Goal: Information Seeking & Learning: Understand process/instructions

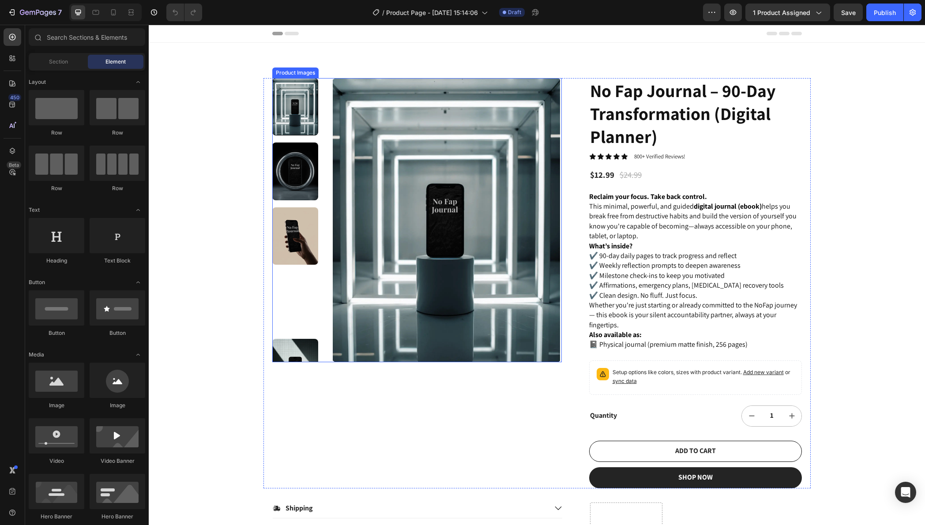
scroll to position [186, 0]
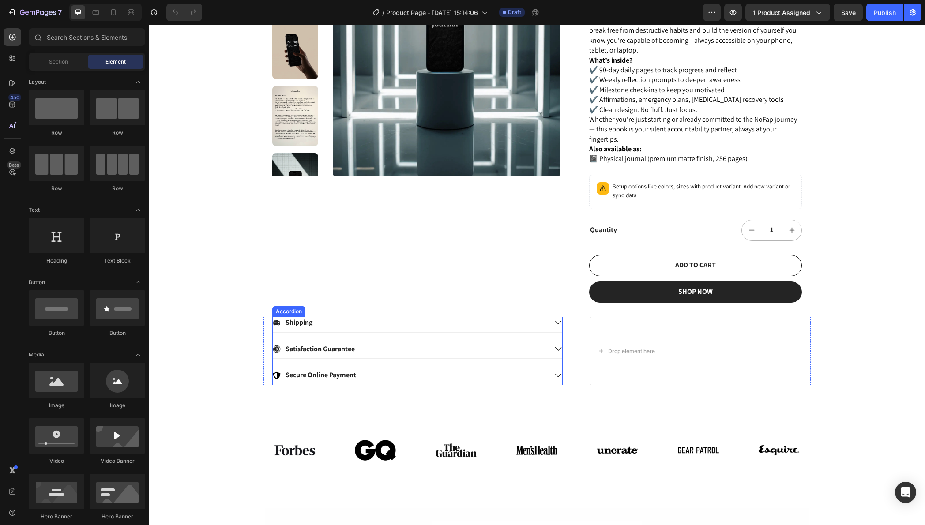
click at [555, 350] on icon at bounding box center [558, 349] width 7 height 4
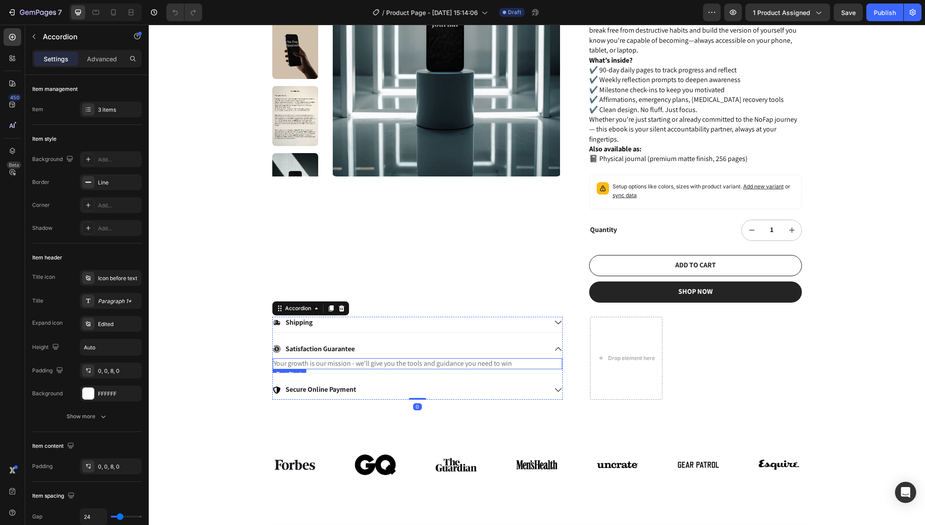
click at [484, 363] on p "Your growth is our mission - we'll give you the tools and guidance you need to …" at bounding box center [418, 363] width 288 height 9
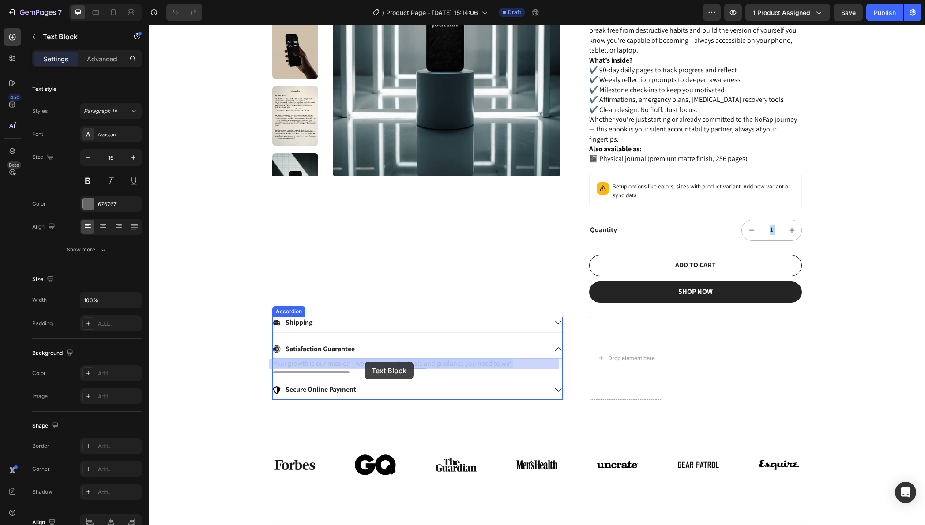
drag, startPoint x: 506, startPoint y: 364, endPoint x: 364, endPoint y: 362, distance: 141.6
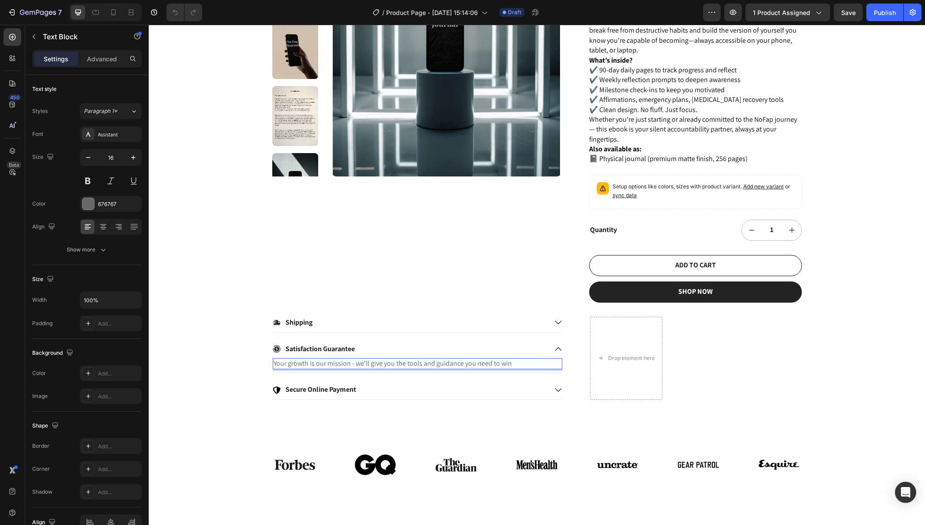
click at [507, 363] on p "Your growth is our mission - we'll give you the tools and guidance you need to …" at bounding box center [418, 363] width 288 height 9
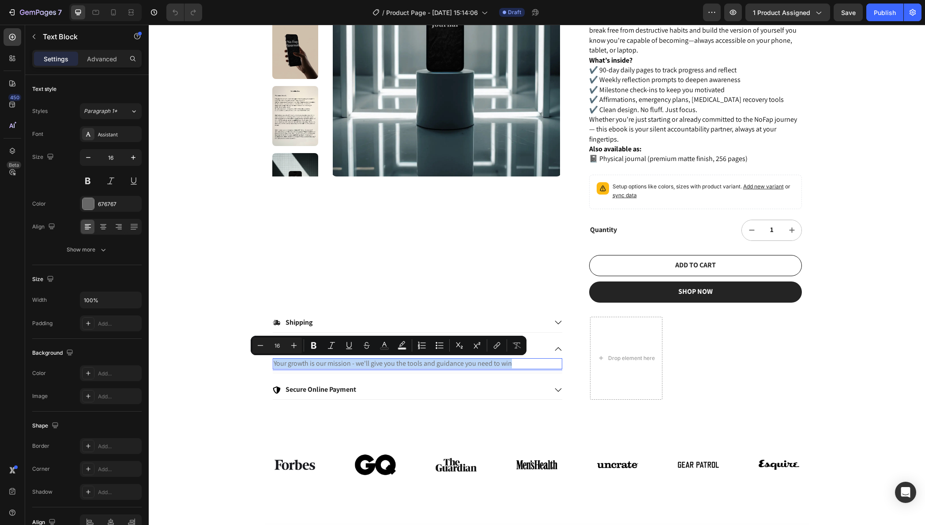
copy p "Your growth is our mission - we'll give you the tools and guidance you need to …"
click at [338, 389] on p "Secure Online Payment" at bounding box center [320, 389] width 71 height 9
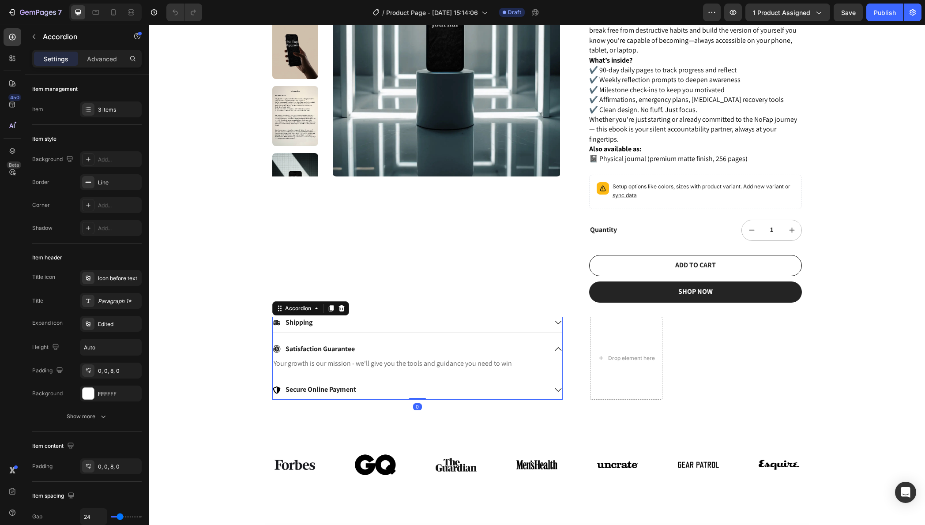
click at [341, 390] on p "Secure Online Payment" at bounding box center [320, 389] width 71 height 9
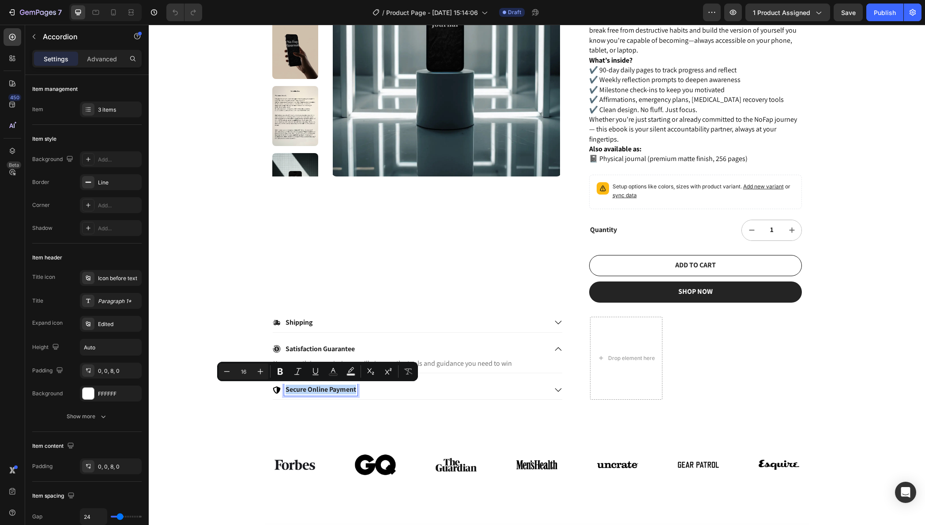
copy p "Secure Online Payment"
click at [554, 387] on icon at bounding box center [558, 390] width 8 height 8
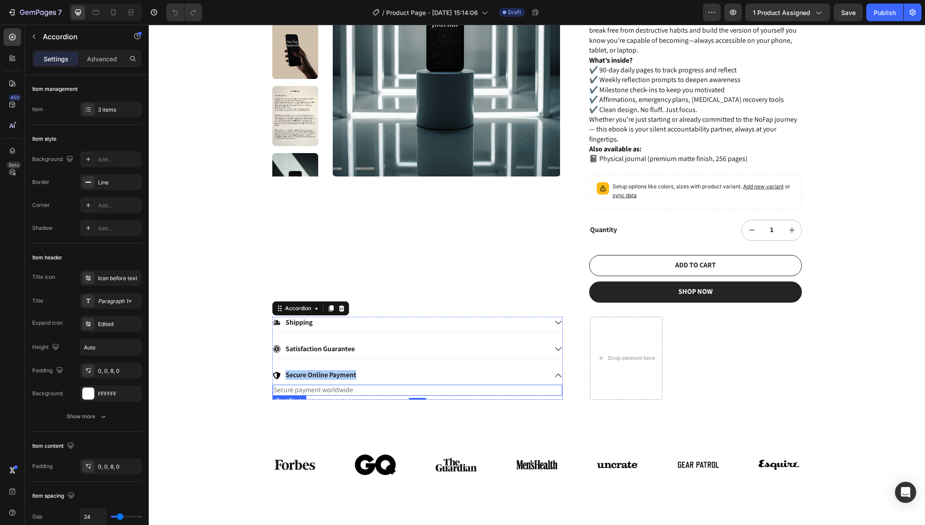
click at [327, 392] on p "Secure payment worldwide" at bounding box center [418, 390] width 288 height 9
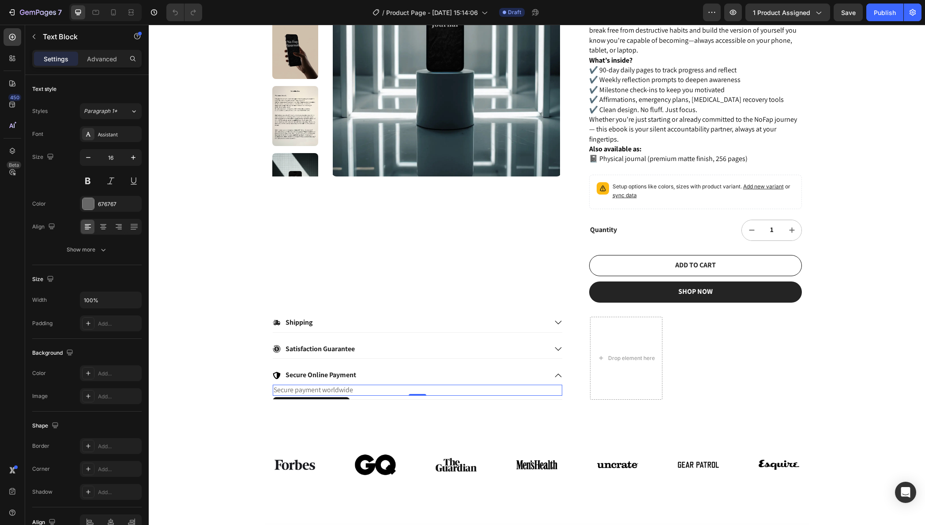
click at [350, 392] on p "Secure payment worldwide" at bounding box center [418, 390] width 288 height 9
drag, startPoint x: 353, startPoint y: 390, endPoint x: 237, endPoint y: 392, distance: 116.0
click at [237, 392] on div "Product Images No Fap Journal – 90-Day Transformation (Digital Planner) Product…" at bounding box center [537, 128] width 776 height 543
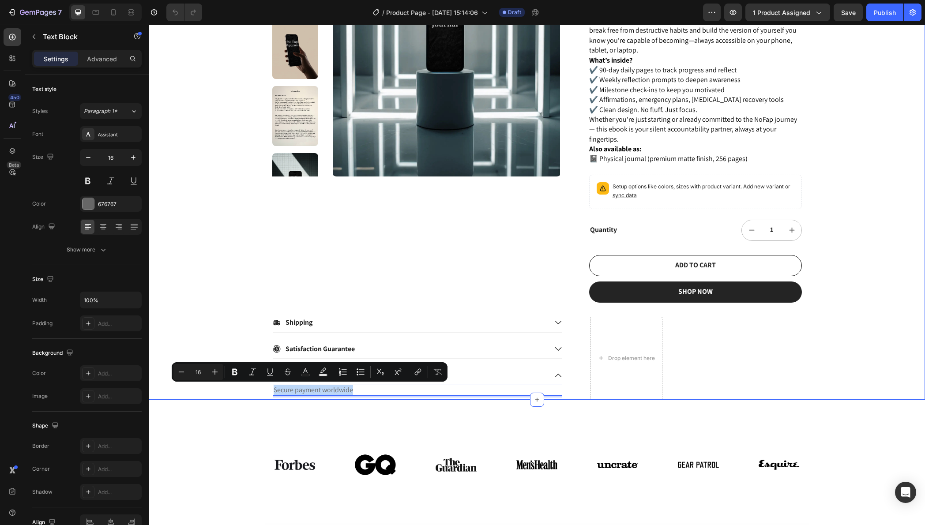
copy p "Secure payment worldwide"
click at [554, 325] on icon at bounding box center [558, 323] width 8 height 8
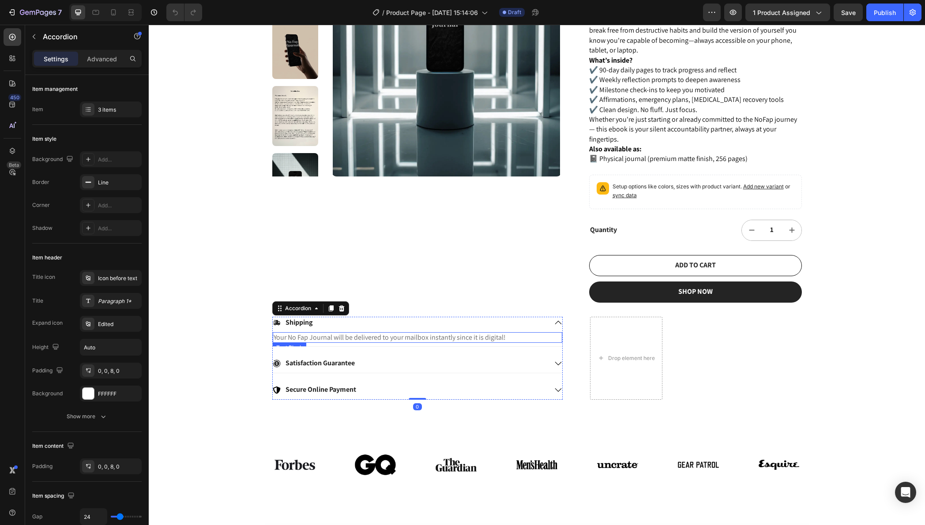
click at [368, 340] on p "Your No Fap Journal will be delivered to your mailbox instantly since it is dig…" at bounding box center [418, 337] width 288 height 9
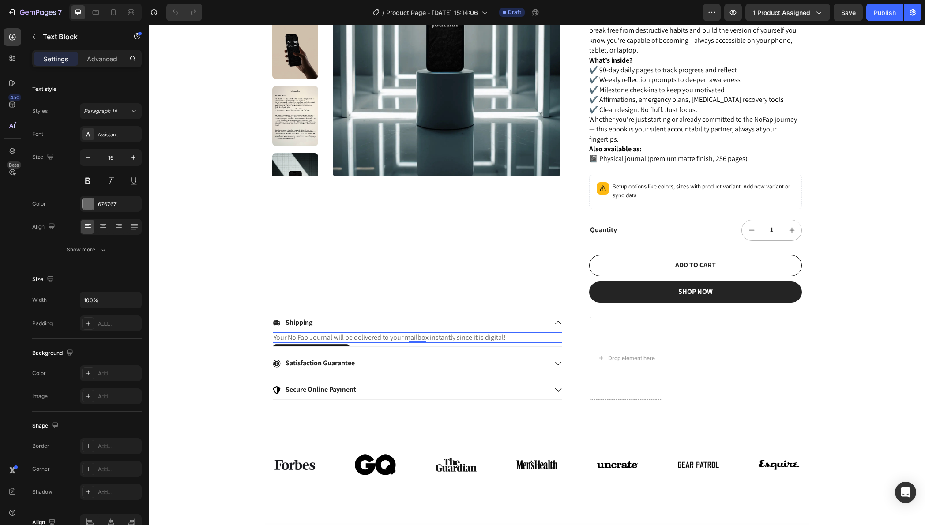
click at [368, 340] on p "Your No Fap Journal will be delivered to your mailbox instantly since it is dig…" at bounding box center [418, 337] width 288 height 9
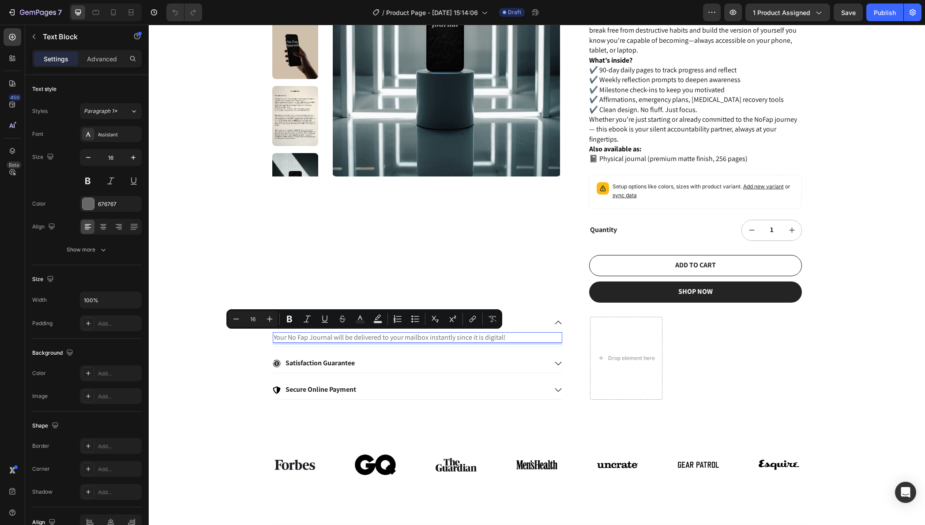
click at [508, 335] on p "Your No Fap Journal will be delivered to your mailbox instantly since it is dig…" at bounding box center [418, 337] width 288 height 9
drag, startPoint x: 510, startPoint y: 336, endPoint x: 270, endPoint y: 339, distance: 240.0
click at [274, 339] on p "Your No Fap Journal will be delivered to your mailbox instantly since it is dig…" at bounding box center [418, 337] width 288 height 9
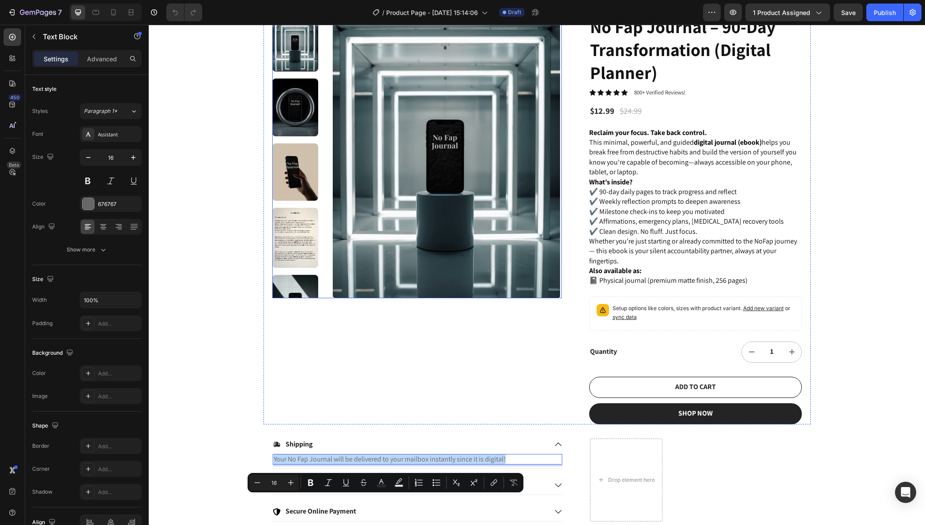
scroll to position [99, 0]
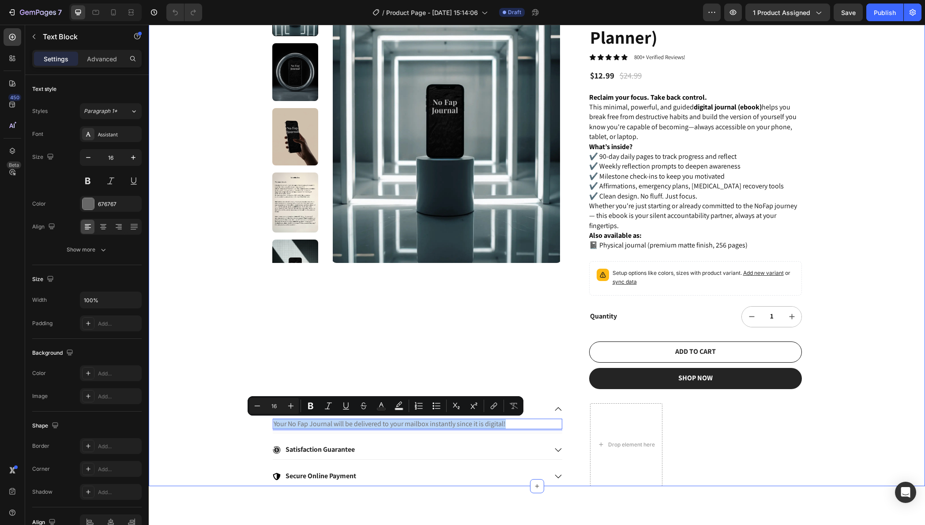
click at [183, 355] on div "Product Images No Fap Journal – 90-Day Transformation (Digital Planner) Product…" at bounding box center [537, 215] width 776 height 543
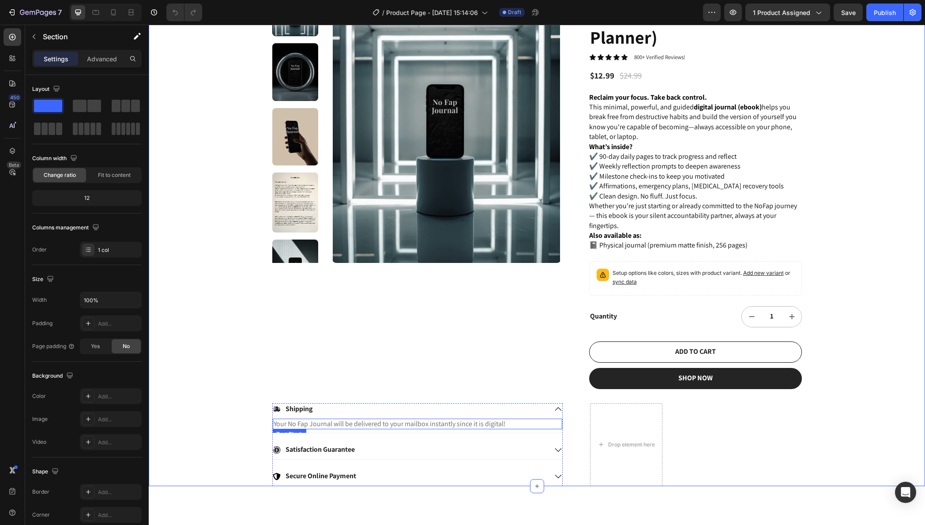
click at [400, 424] on p "Your No Fap Journal will be delivered to your mailbox instantly since it is dig…" at bounding box center [418, 424] width 288 height 9
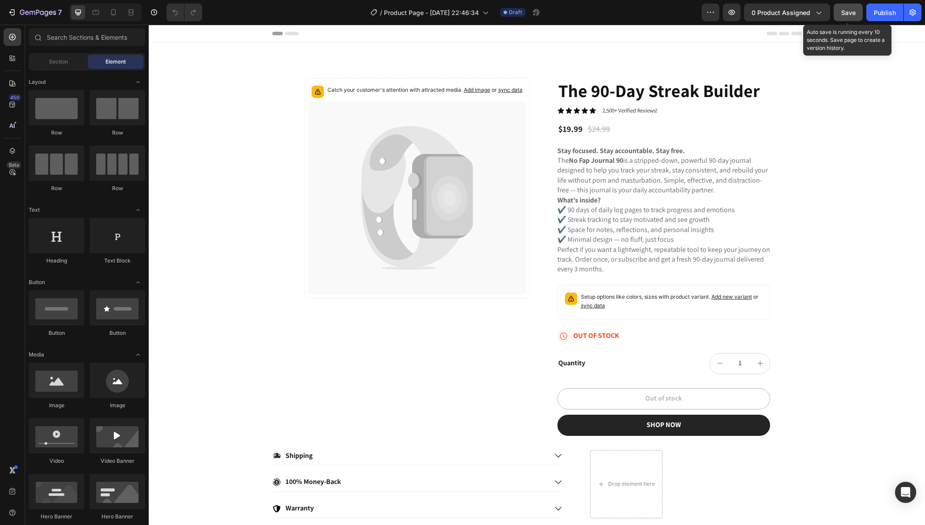
click at [852, 15] on span "Save" at bounding box center [848, 13] width 15 height 8
click at [844, 18] on button "Save" at bounding box center [847, 13] width 29 height 18
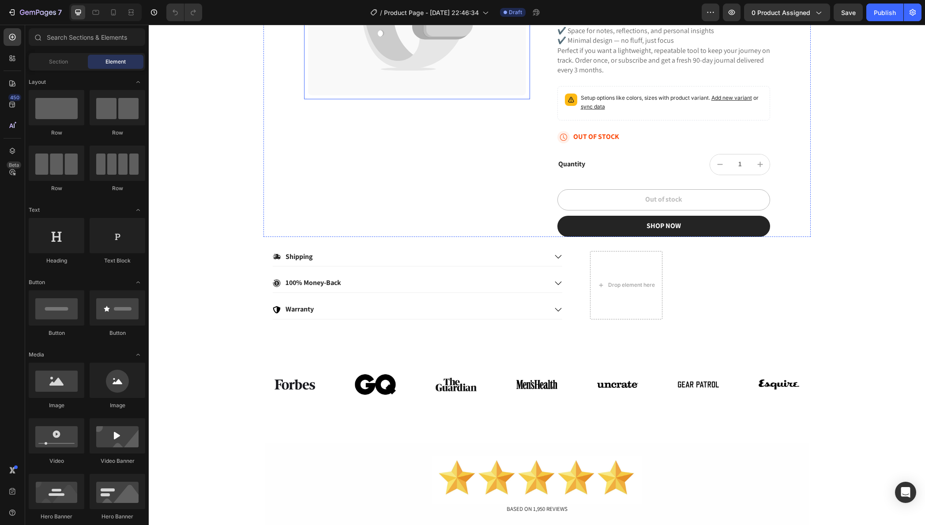
scroll to position [207, 0]
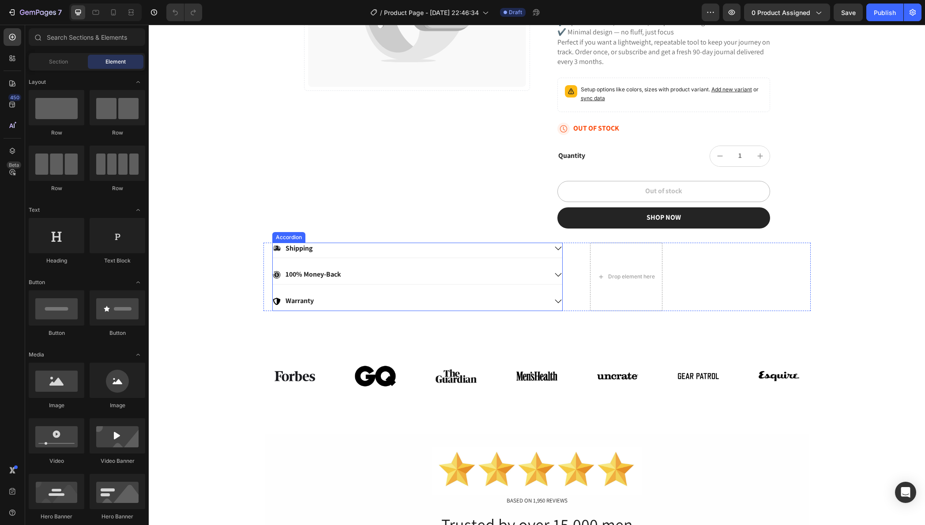
click at [322, 278] on p "100% Money-Back" at bounding box center [313, 274] width 56 height 9
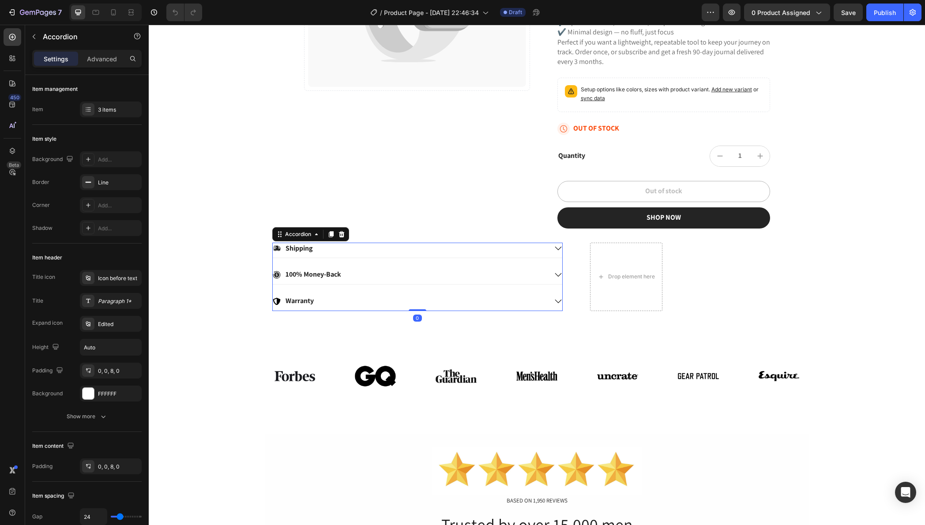
click at [322, 274] on p "100% Money-Back" at bounding box center [313, 274] width 56 height 9
drag, startPoint x: 337, startPoint y: 275, endPoint x: 278, endPoint y: 276, distance: 58.7
click at [278, 276] on div "100% Money-Back" at bounding box center [410, 275] width 274 height 12
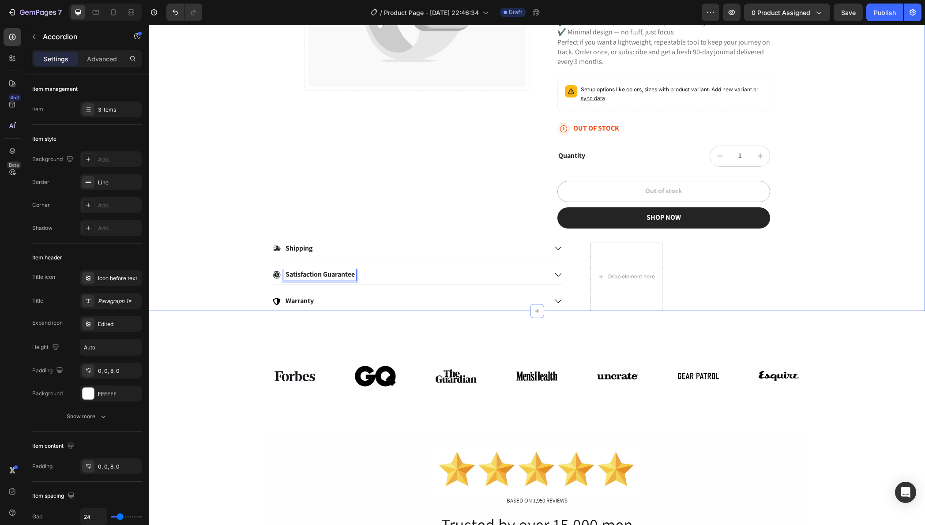
click at [203, 281] on div "Catch your customer's attention with attracted media. Add image or sync data Pr…" at bounding box center [537, 73] width 776 height 476
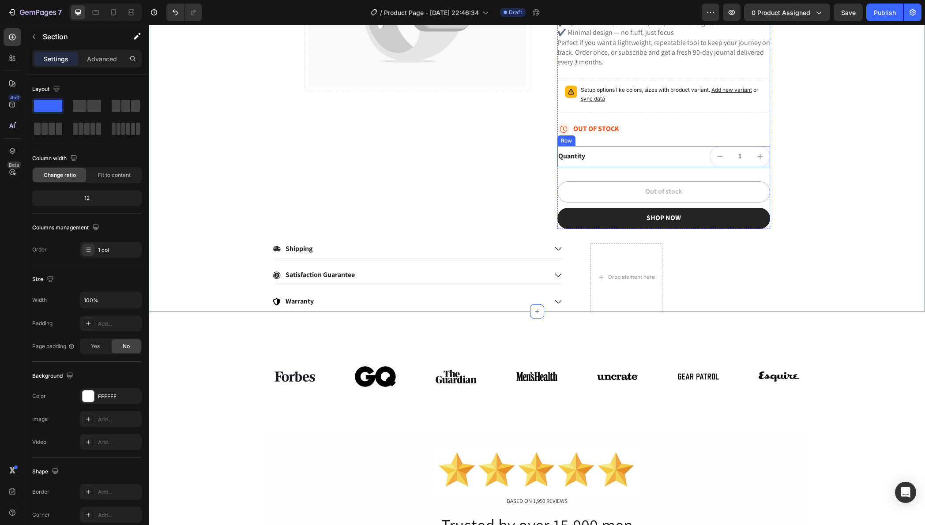
scroll to position [206, 0]
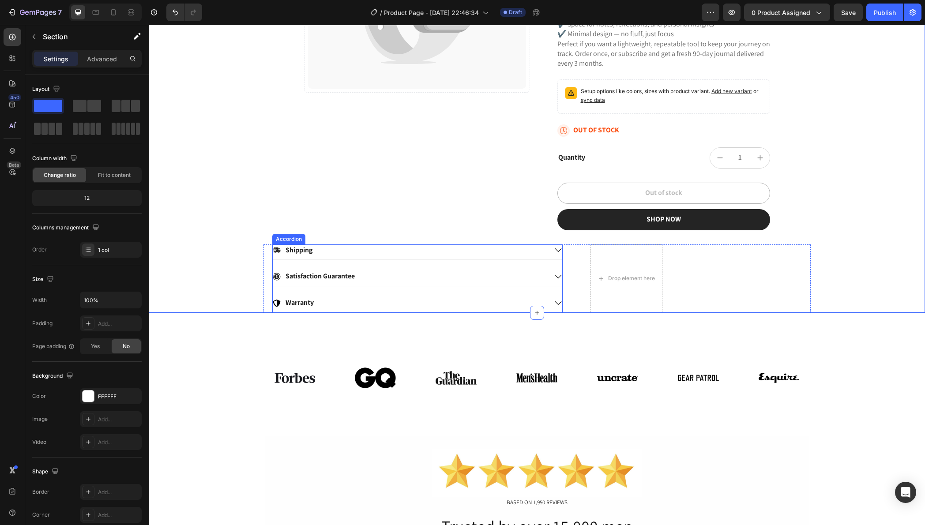
click at [555, 275] on icon at bounding box center [558, 277] width 7 height 4
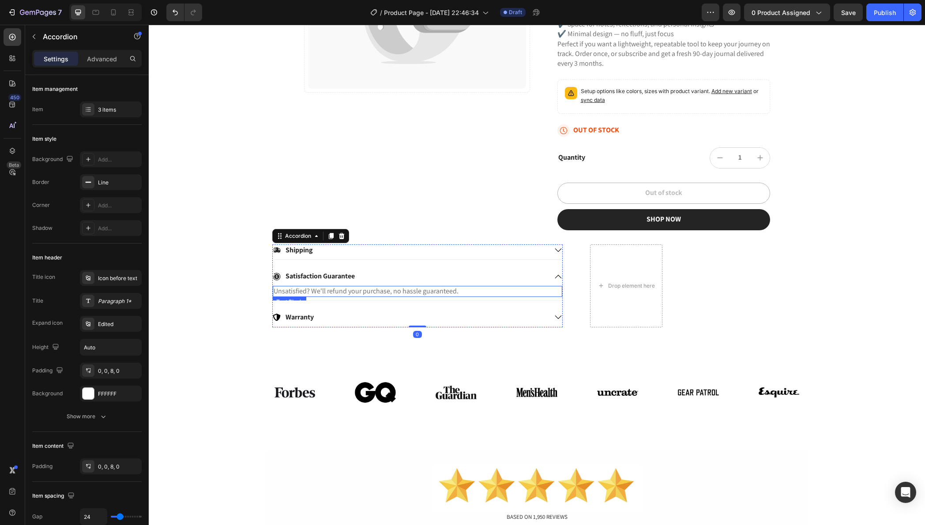
click at [392, 292] on p "Unsatisfied? We'll refund your purchase, no hassle guaranteed." at bounding box center [418, 291] width 288 height 9
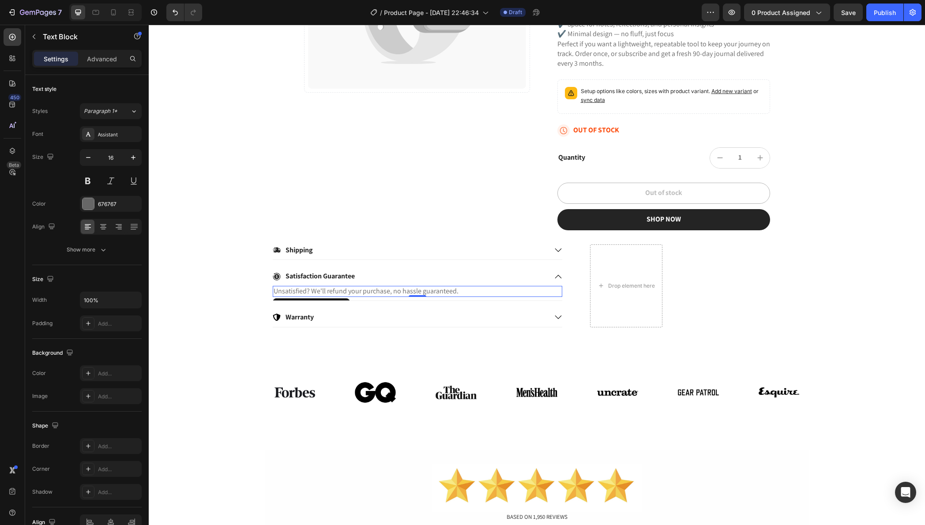
click at [439, 292] on p "Unsatisfied? We'll refund your purchase, no hassle guaranteed." at bounding box center [418, 291] width 288 height 9
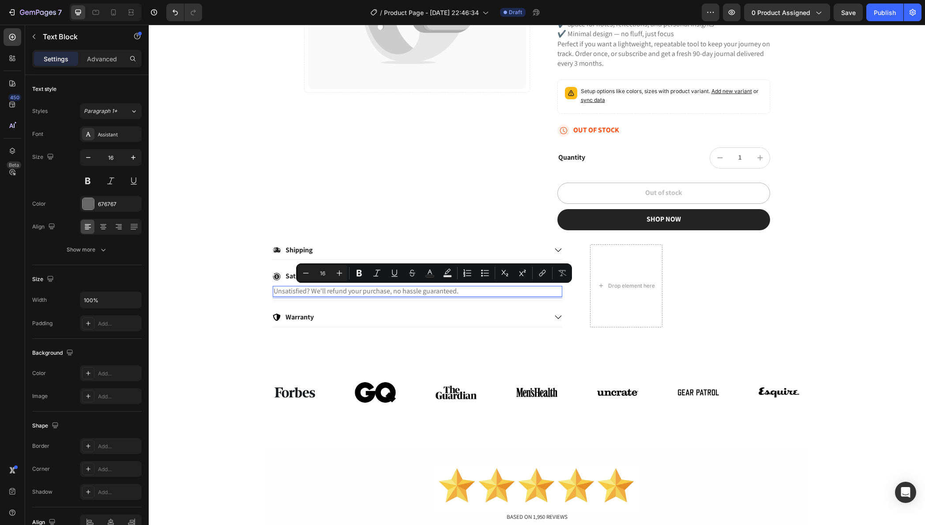
click at [464, 292] on p "Unsatisfied? We'll refund your purchase, no hassle guaranteed." at bounding box center [418, 291] width 288 height 9
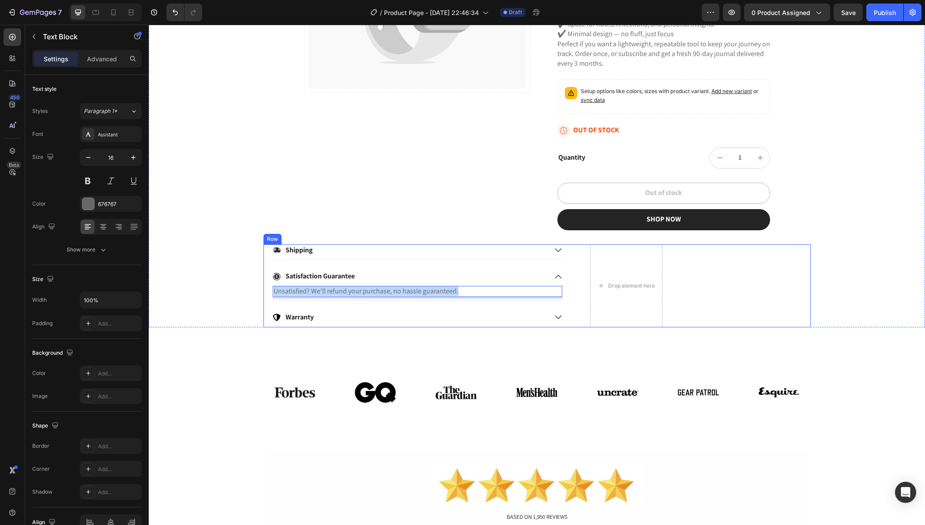
drag, startPoint x: 464, startPoint y: 292, endPoint x: 252, endPoint y: 292, distance: 211.3
click at [252, 292] on div "Catch your customer's attention with attracted media. Add image or sync data Pr…" at bounding box center [537, 82] width 776 height 490
click at [301, 317] on p "Warranty" at bounding box center [299, 317] width 28 height 9
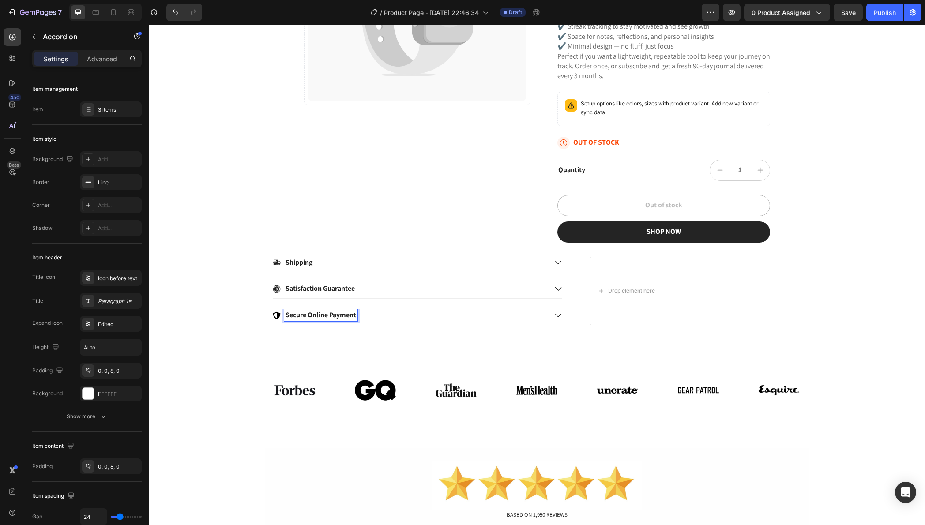
scroll to position [191, 0]
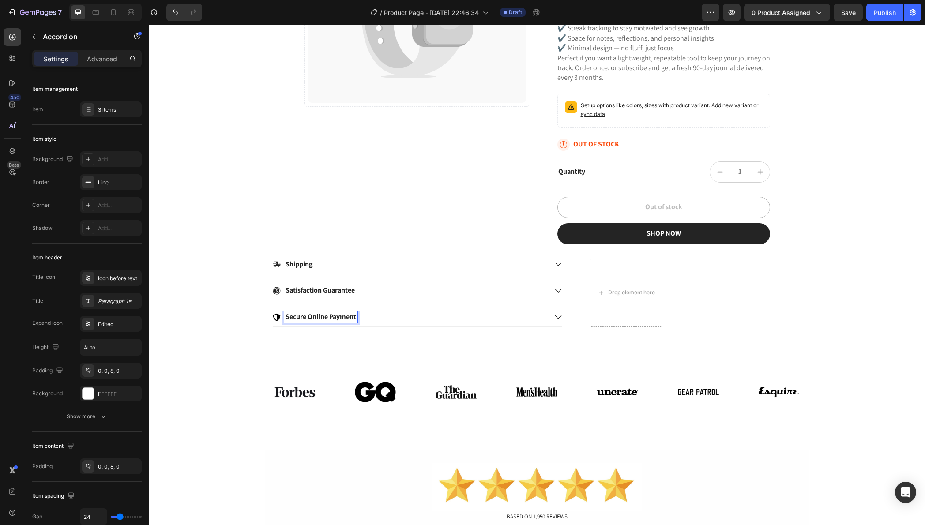
click at [549, 315] on div "Secure Online Payment" at bounding box center [417, 318] width 289 height 15
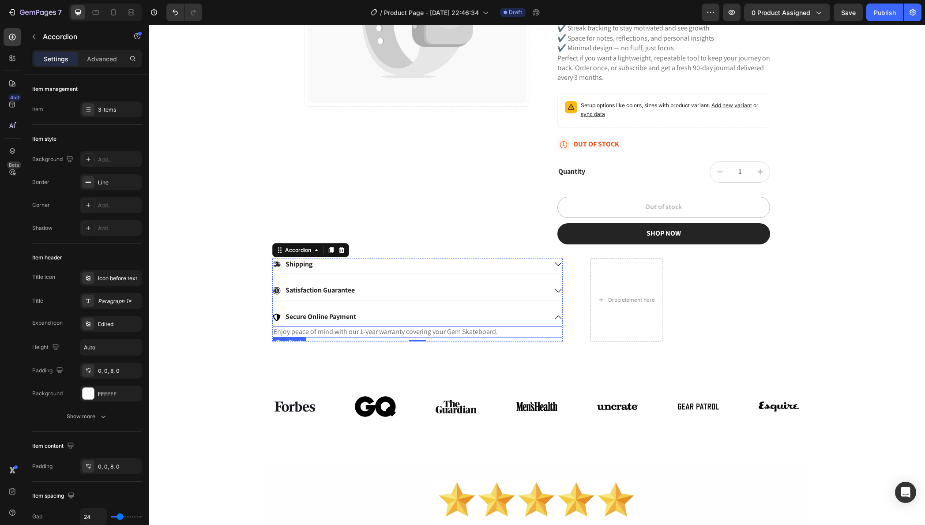
click at [384, 332] on p "Enjoy peace of mind with our 1-year warranty covering your Gem Skateboard." at bounding box center [418, 331] width 288 height 9
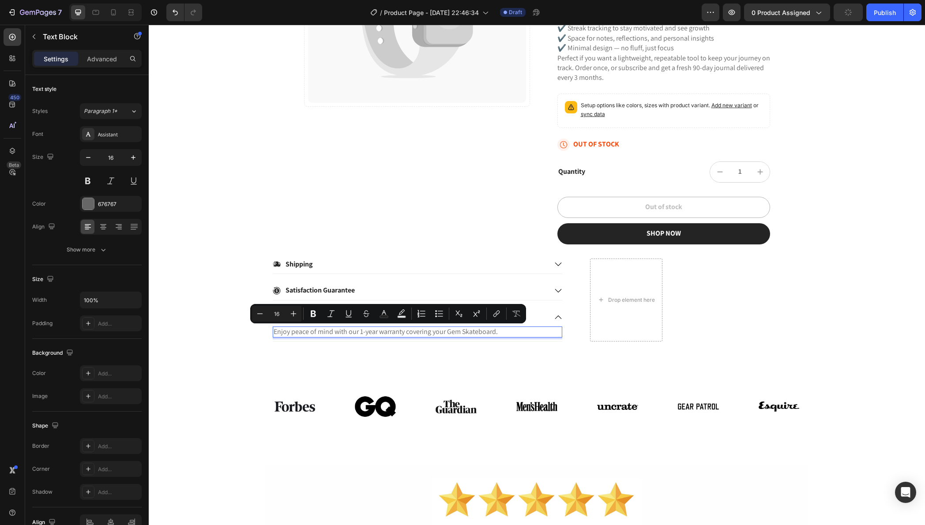
click at [505, 331] on p "Enjoy peace of mind with our 1-year warranty covering your Gem Skateboard." at bounding box center [418, 331] width 288 height 9
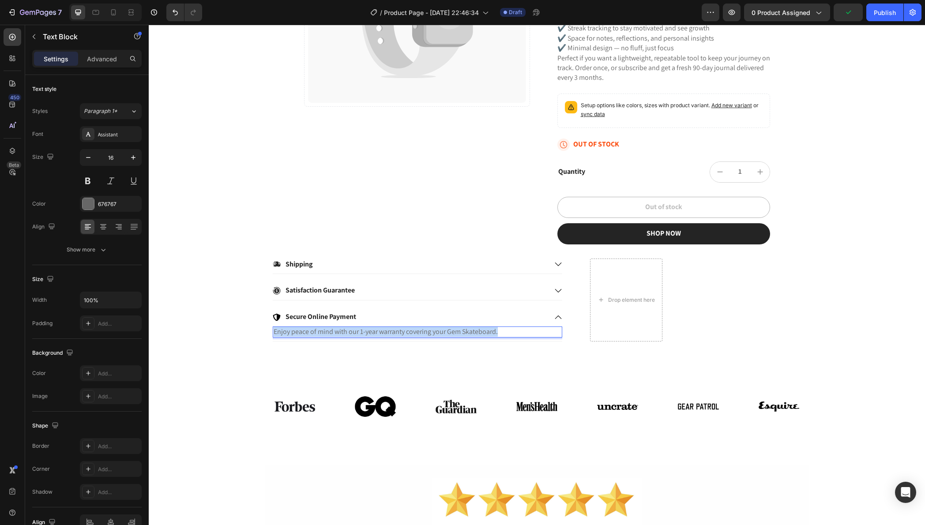
drag, startPoint x: 505, startPoint y: 331, endPoint x: 269, endPoint y: 334, distance: 235.6
click at [273, 334] on div "Enjoy peace of mind with our 1-year warranty covering your Gem Skateboard." at bounding box center [417, 331] width 289 height 11
click at [298, 266] on p "Shipping" at bounding box center [298, 264] width 27 height 9
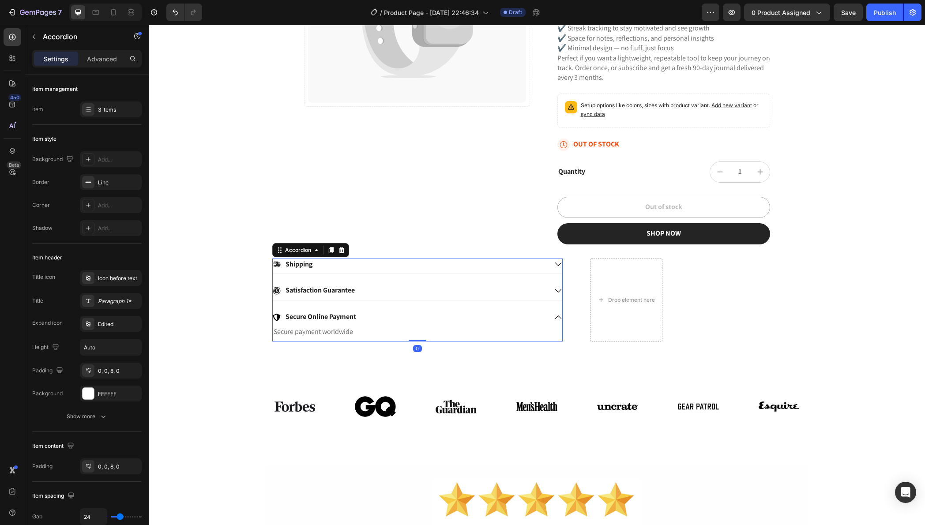
click at [554, 264] on icon at bounding box center [558, 264] width 8 height 8
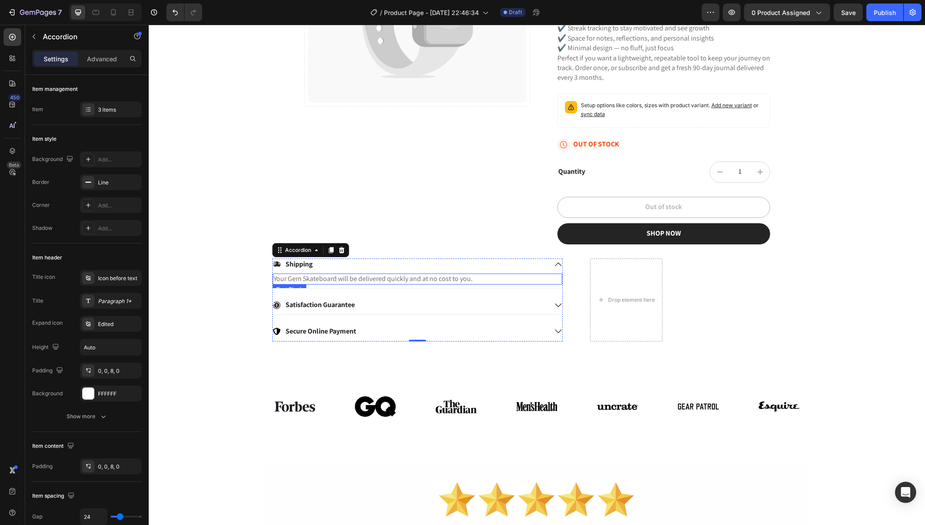
click at [454, 280] on p "Your Gem Skateboard will be delivered quickly and at no cost to you." at bounding box center [418, 278] width 288 height 9
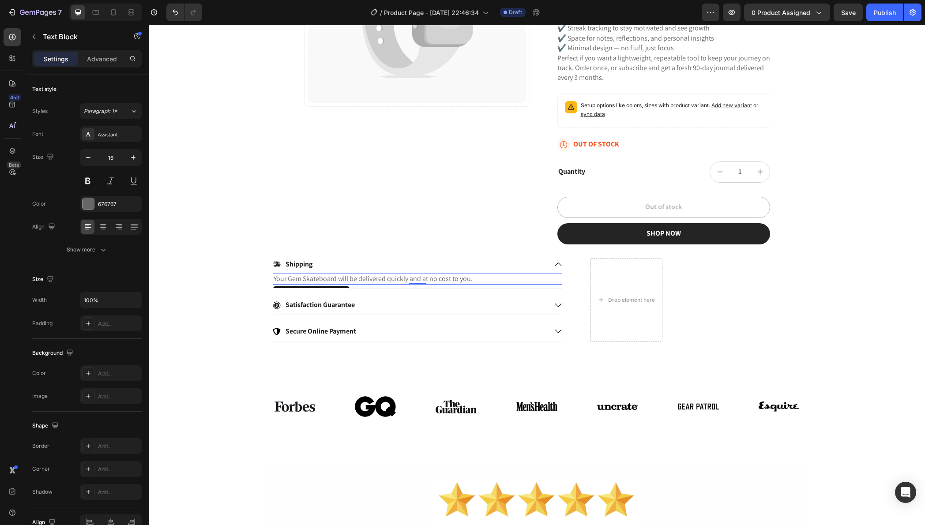
click at [454, 280] on p "Your Gem Skateboard will be delivered quickly and at no cost to you." at bounding box center [418, 278] width 288 height 9
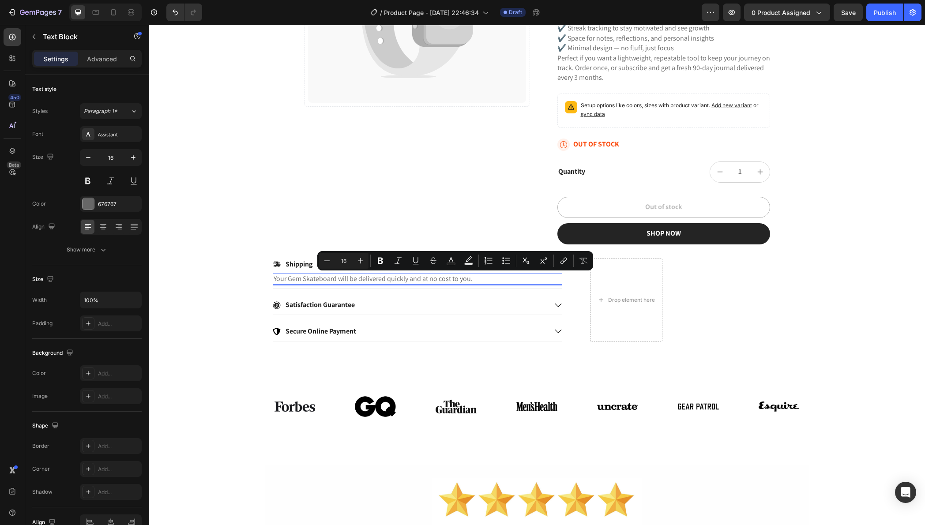
click at [469, 280] on p "Your Gem Skateboard will be delivered quickly and at no cost to you." at bounding box center [418, 278] width 288 height 9
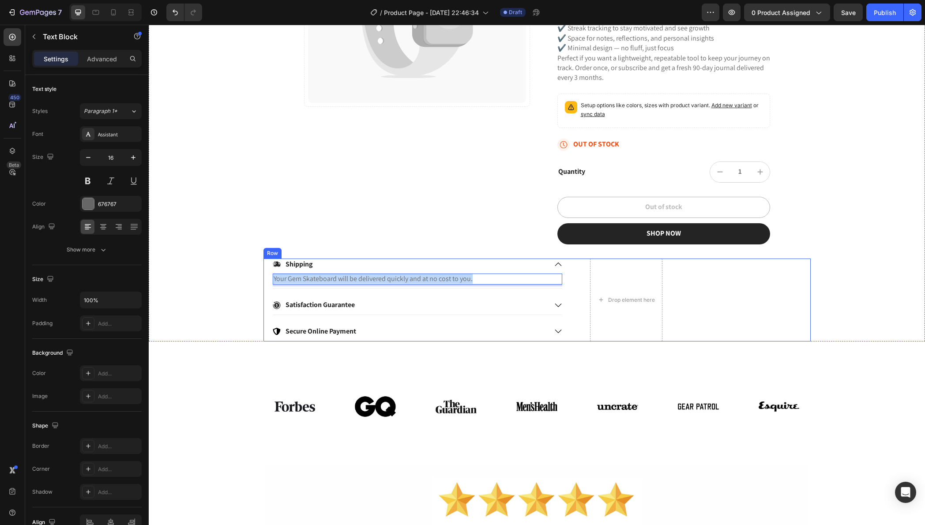
drag, startPoint x: 469, startPoint y: 280, endPoint x: 267, endPoint y: 278, distance: 202.1
click at [267, 278] on div "Shipping Your Gem Skateboard will be delivered quickly and at no cost to you. T…" at bounding box center [536, 300] width 547 height 83
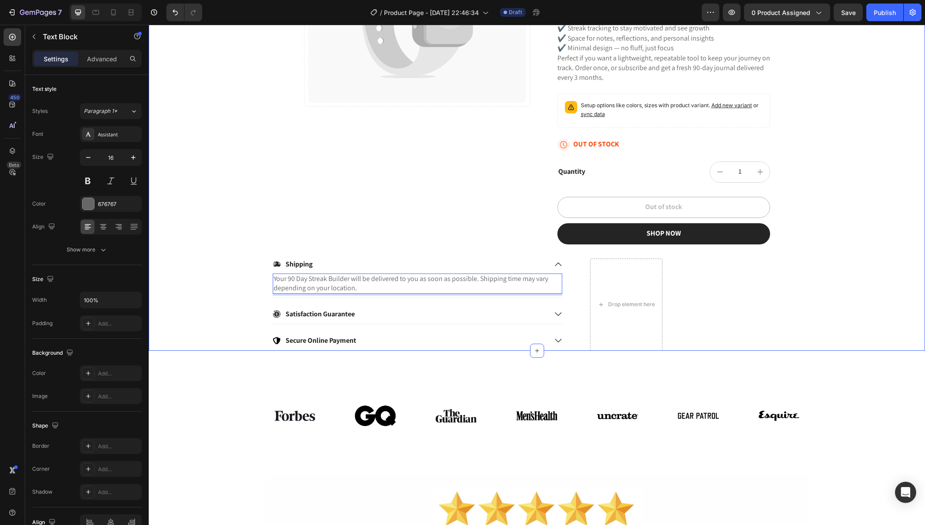
click at [227, 292] on div "Catch your customer's attention with attracted media. Add image or sync data Pr…" at bounding box center [537, 100] width 776 height 499
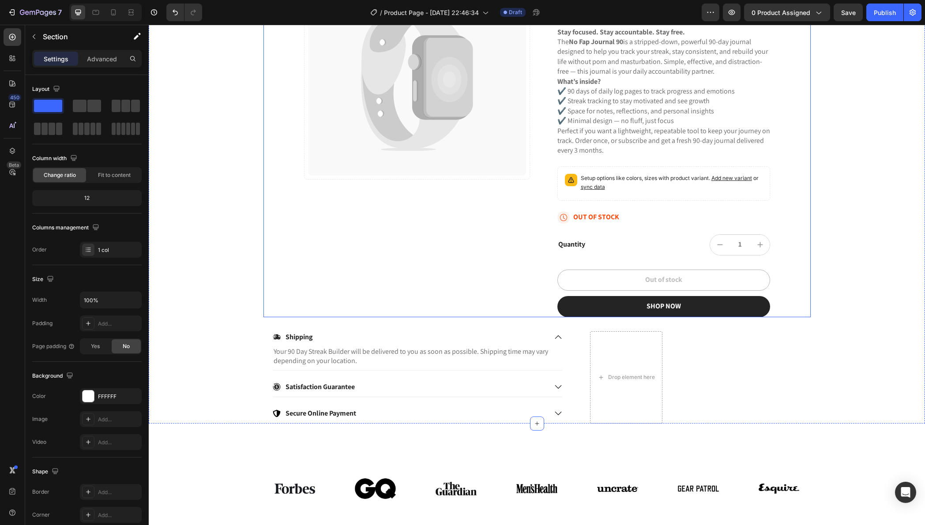
scroll to position [236, 0]
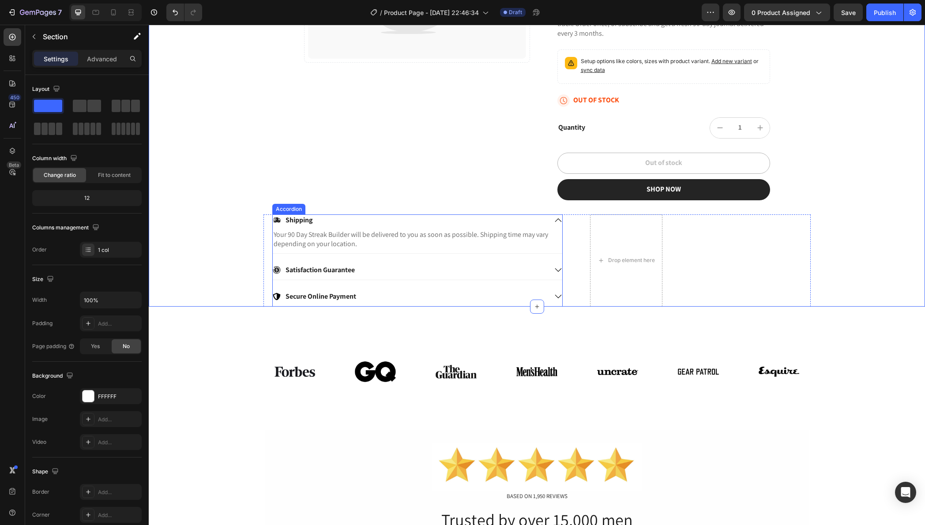
click at [554, 220] on icon at bounding box center [558, 220] width 8 height 8
